Goal: Transaction & Acquisition: Obtain resource

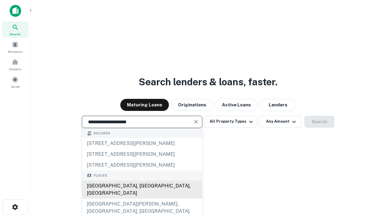
click at [142, 199] on div "Santa Monica, CA, USA" at bounding box center [142, 190] width 120 height 18
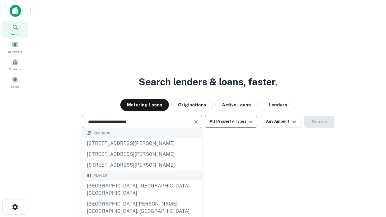
type input "**********"
click at [231, 121] on button "All Property Types" at bounding box center [231, 122] width 52 height 12
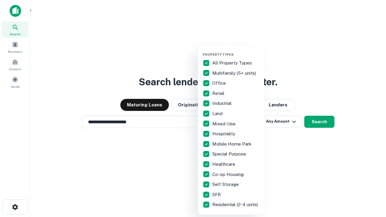
click at [236, 51] on button "button" at bounding box center [236, 51] width 66 height 0
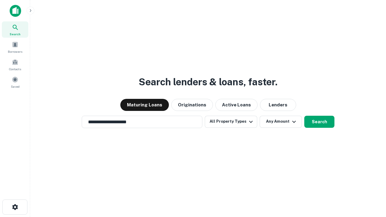
scroll to position [9, 0]
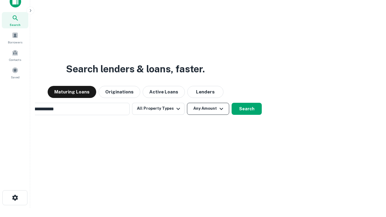
click at [187, 103] on button "Any Amount" at bounding box center [208, 109] width 42 height 12
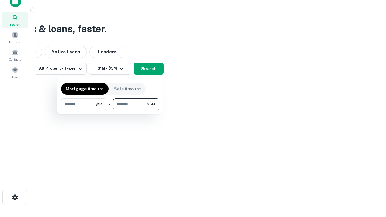
type input "*******"
click at [110, 110] on button "button" at bounding box center [110, 110] width 98 height 0
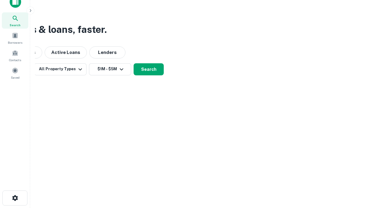
scroll to position [4, 111]
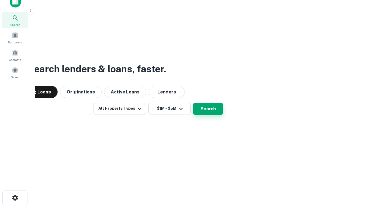
click at [193, 103] on button "Search" at bounding box center [208, 109] width 30 height 12
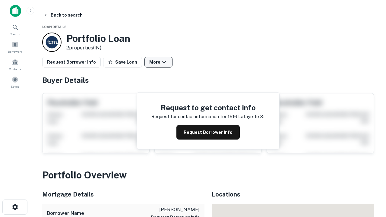
click at [158, 62] on button "More" at bounding box center [158, 62] width 28 height 11
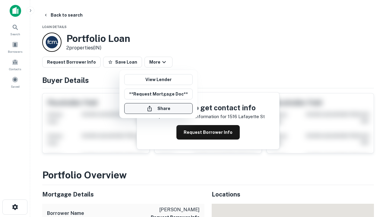
click at [158, 108] on button "Share" at bounding box center [158, 108] width 68 height 11
